Goal: Navigation & Orientation: Find specific page/section

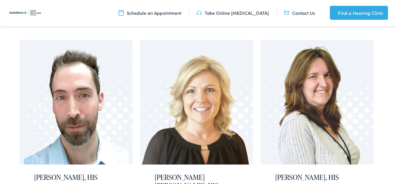
scroll to position [492, 0]
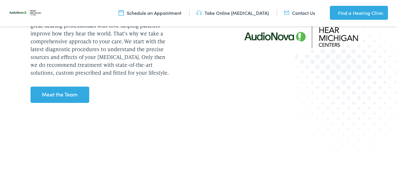
scroll to position [758, 0]
click at [61, 90] on link "Meet the Team" at bounding box center [60, 95] width 59 height 16
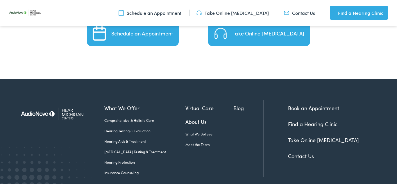
scroll to position [1297, 0]
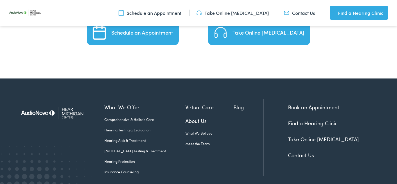
click at [316, 119] on link "Find a Hearing Clinic" at bounding box center [312, 122] width 49 height 7
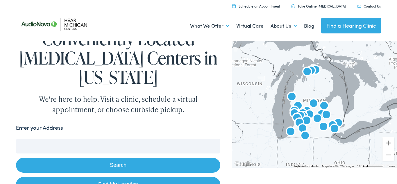
click at [324, 104] on img "AudioNova" at bounding box center [324, 106] width 14 height 14
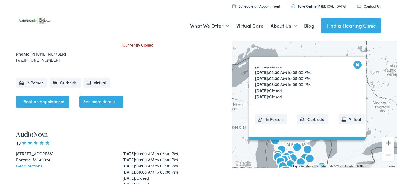
scroll to position [2970, 0]
